Goal: Navigation & Orientation: Find specific page/section

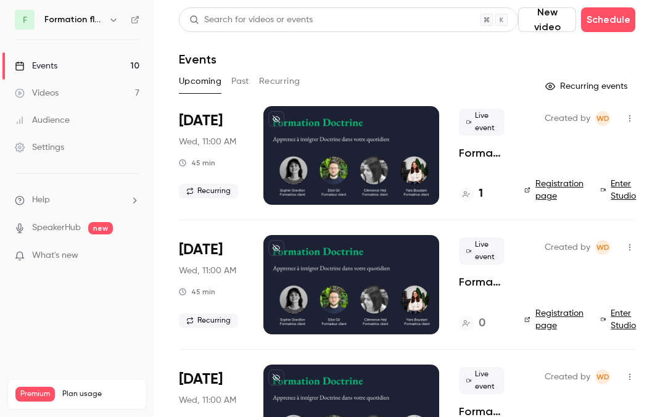
click at [454, 3] on main "Search for videos or events New video Schedule Events Upcoming Past Recurring R…" at bounding box center [407, 208] width 506 height 417
click at [343, 47] on header "Search for videos or events New video Schedule Events" at bounding box center [407, 36] width 457 height 59
click at [86, 20] on h6 "Formation flow" at bounding box center [73, 20] width 59 height 12
click at [112, 20] on icon "button" at bounding box center [113, 20] width 6 height 3
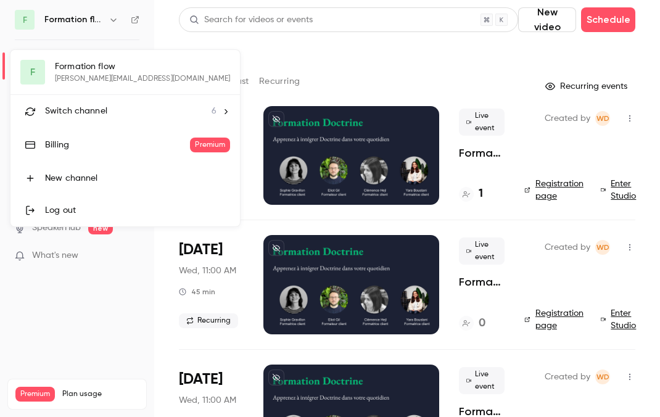
click at [97, 105] on span "Switch channel" at bounding box center [76, 111] width 62 height 13
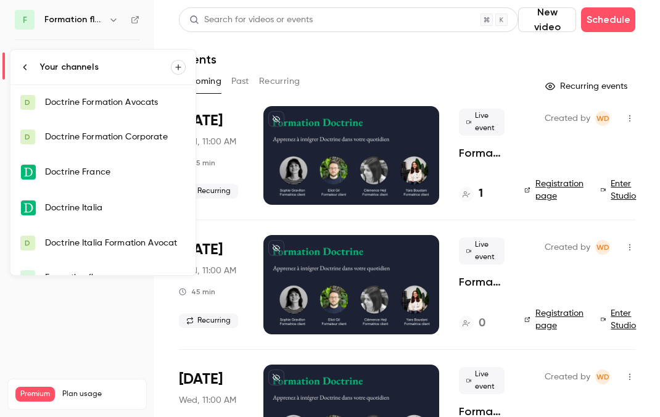
click at [104, 102] on div "Doctrine Formation Avocats" at bounding box center [115, 102] width 141 height 12
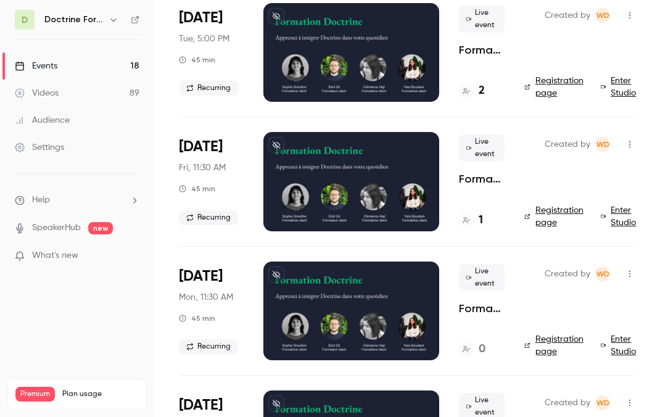
scroll to position [104, 0]
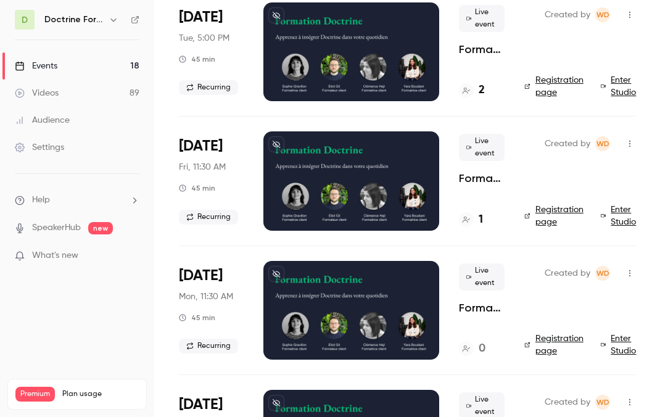
click at [290, 148] on div at bounding box center [351, 180] width 176 height 99
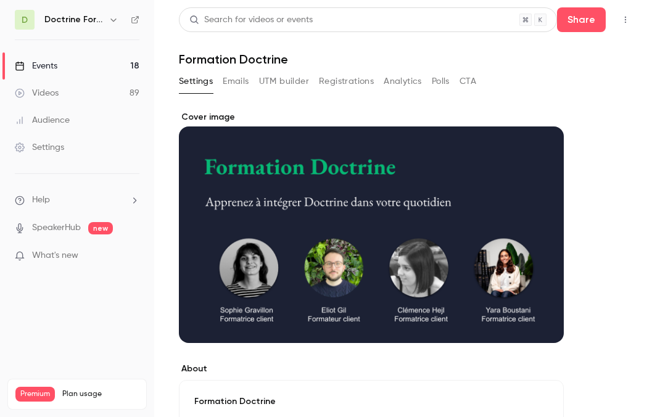
click at [377, 164] on div "Cover image" at bounding box center [371, 227] width 385 height 232
click at [0, 0] on input "Cover image" at bounding box center [0, 0] width 0 height 0
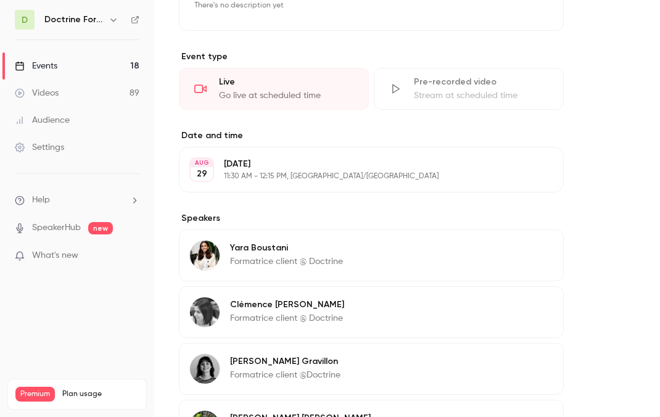
scroll to position [440, 0]
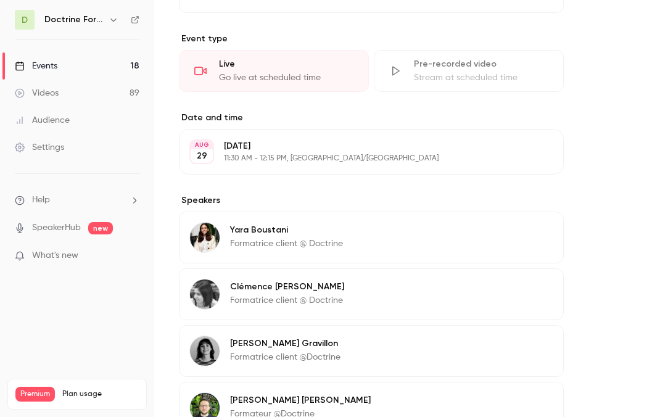
click at [363, 159] on p "11:30 AM - 12:15 PM, [GEOGRAPHIC_DATA]/[GEOGRAPHIC_DATA]" at bounding box center [361, 159] width 275 height 10
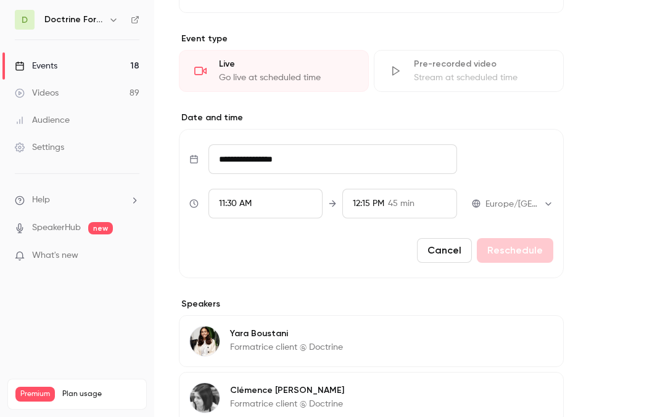
click at [430, 281] on div "**********" at bounding box center [371, 278] width 385 height 710
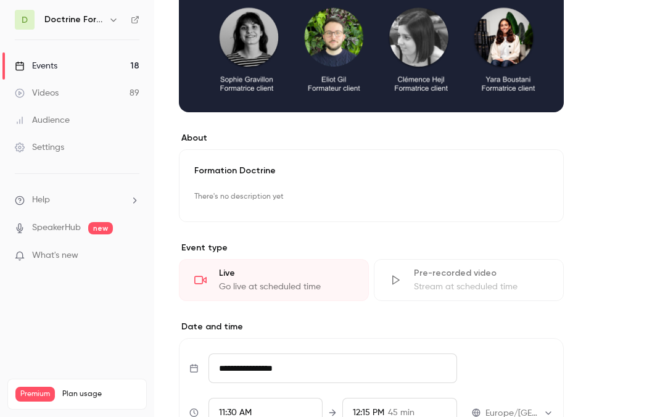
scroll to position [0, 0]
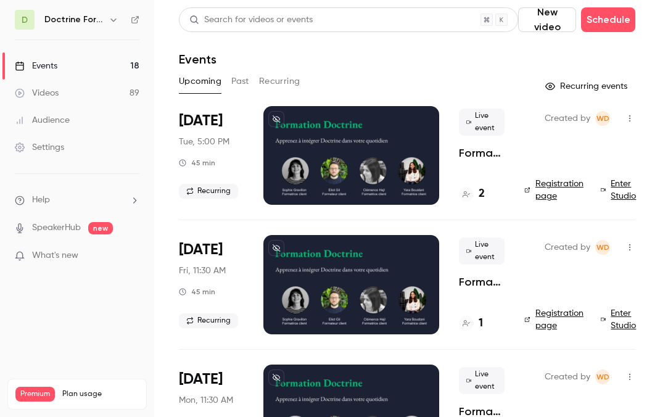
click at [493, 149] on p "Formation Doctrine" at bounding box center [482, 153] width 46 height 15
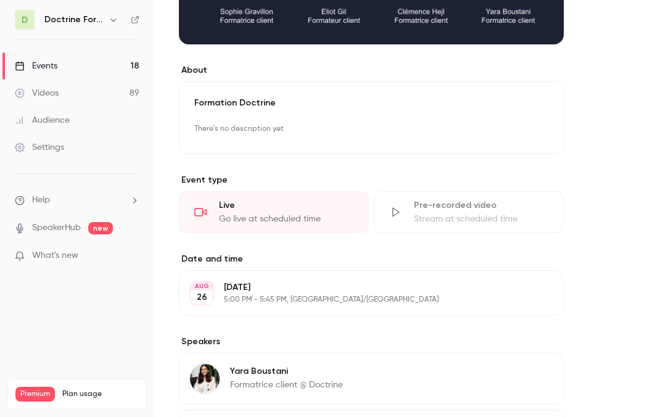
scroll to position [368, 0]
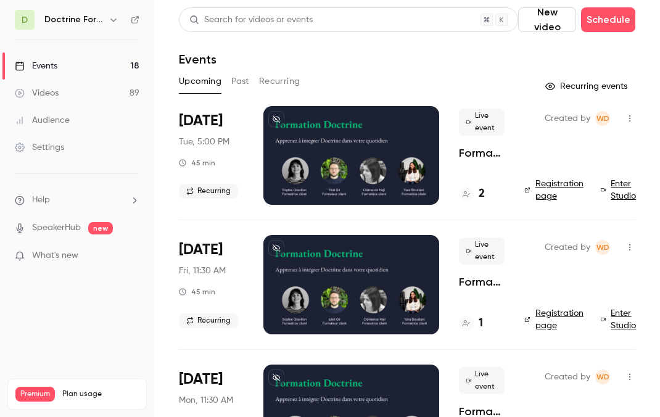
scroll to position [17, 0]
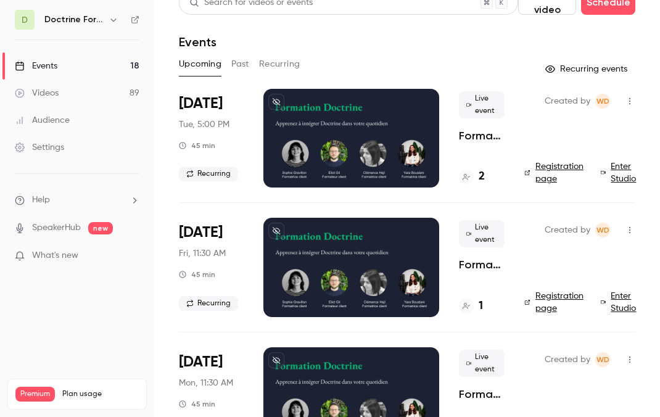
click at [547, 303] on link "Registration page" at bounding box center [555, 302] width 62 height 25
